Goal: Task Accomplishment & Management: Manage account settings

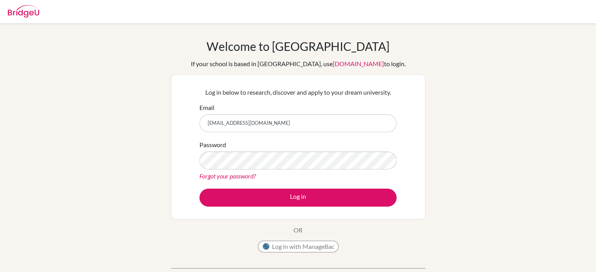
click at [199, 189] on button "Log in" at bounding box center [297, 198] width 197 height 18
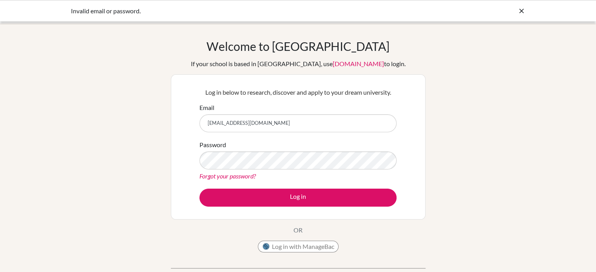
type input "[EMAIL_ADDRESS][DOMAIN_NAME]"
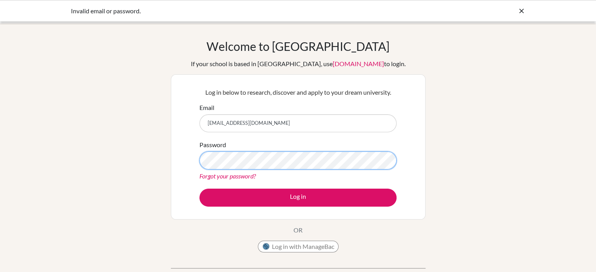
click at [199, 189] on button "Log in" at bounding box center [297, 198] width 197 height 18
